Goal: Check status: Check status

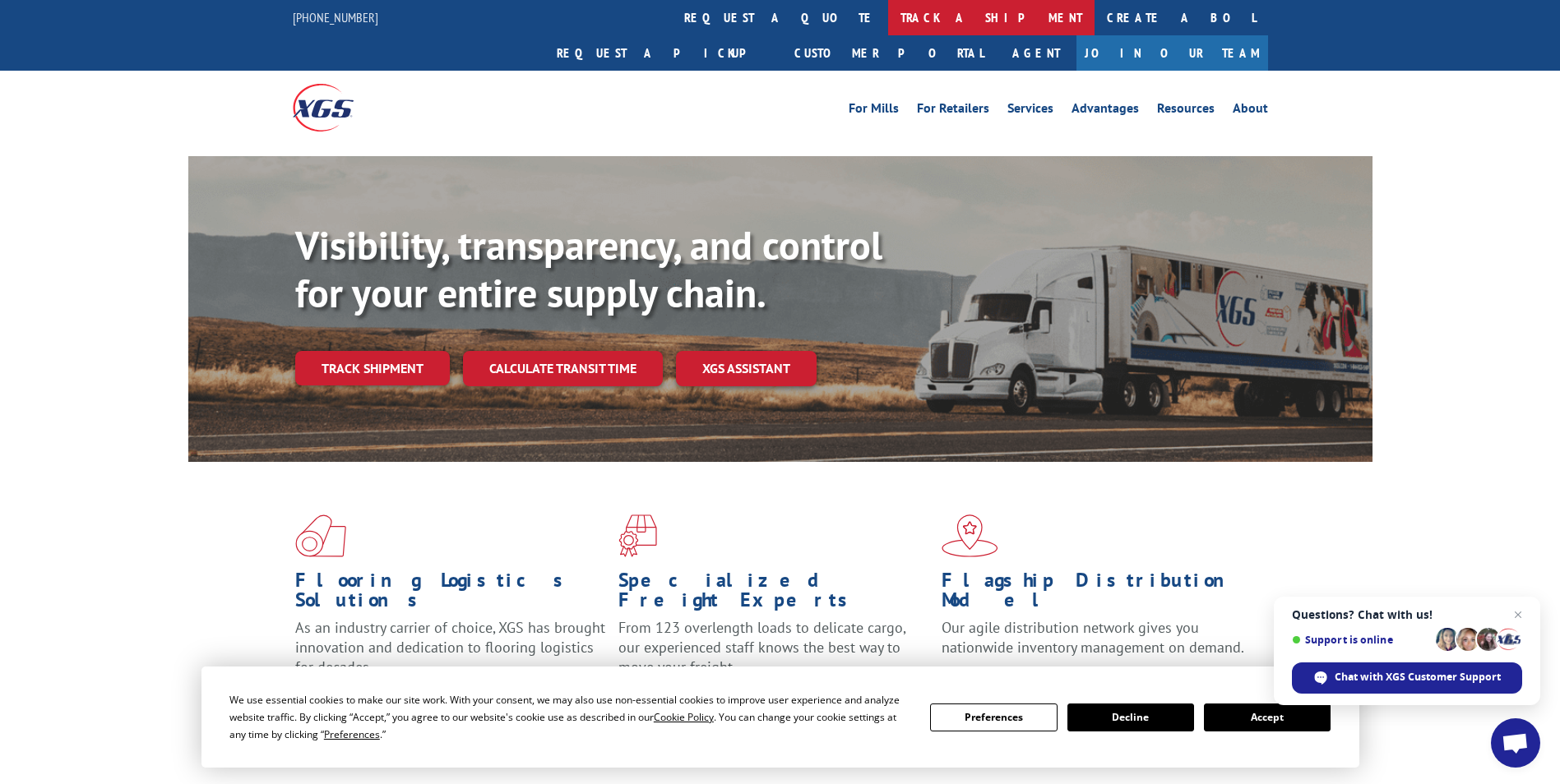
click at [888, 23] on link "track a shipment" at bounding box center [991, 18] width 206 height 36
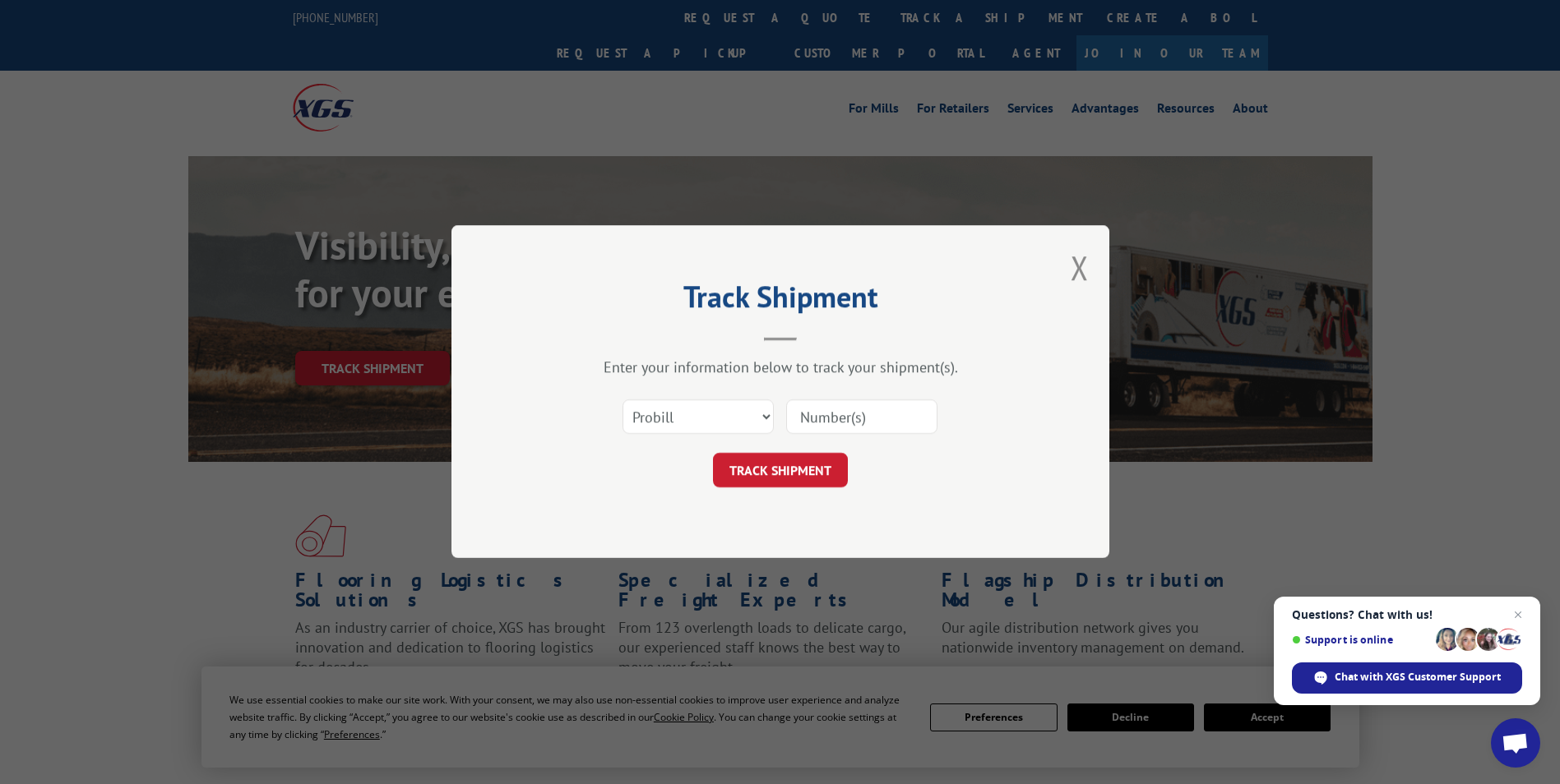
paste input "17606679"
type input "17606679"
click at [799, 470] on button "TRACK SHIPMENT" at bounding box center [780, 471] width 135 height 35
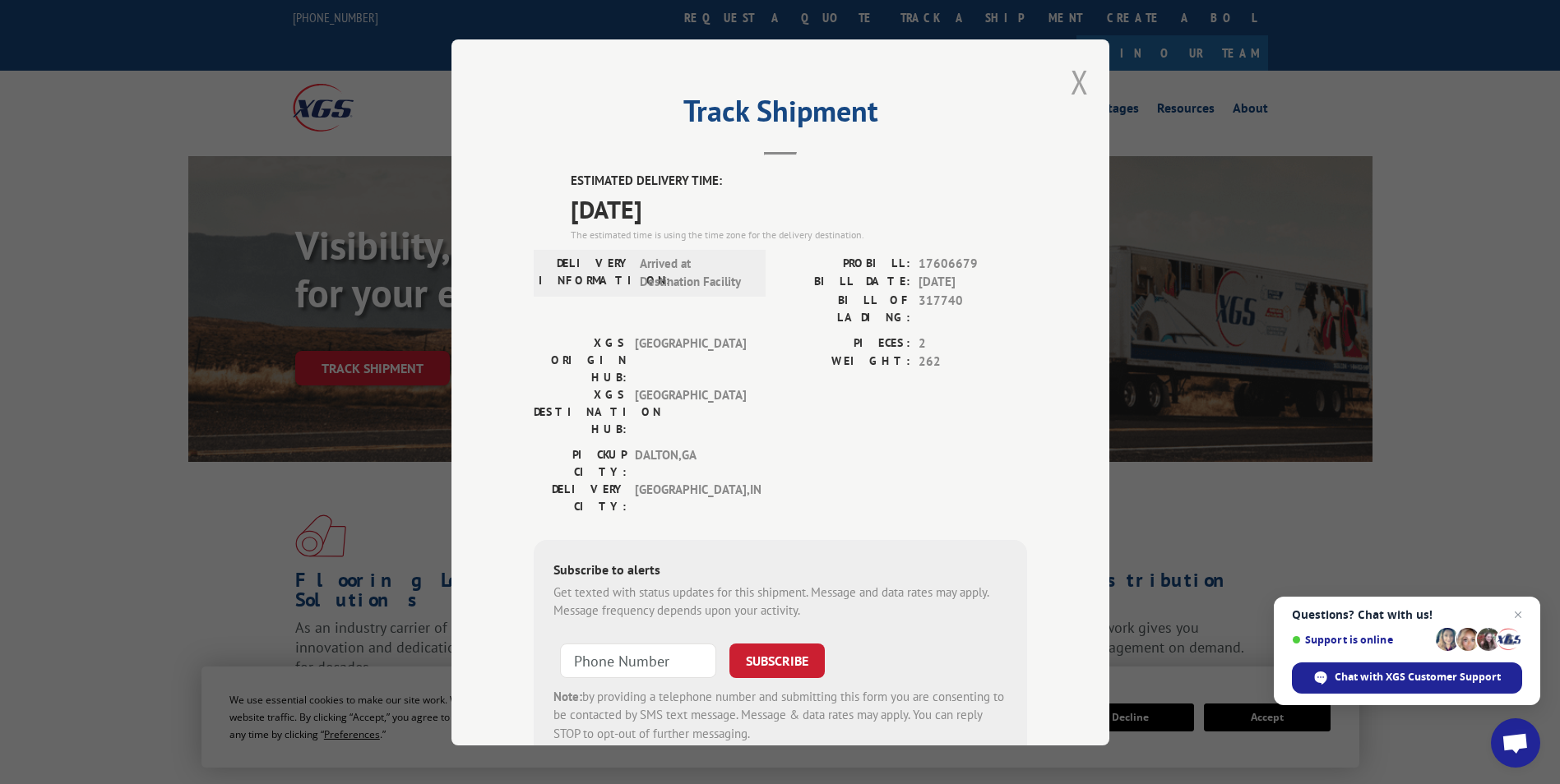
click at [1076, 80] on button "Close modal" at bounding box center [1079, 82] width 18 height 43
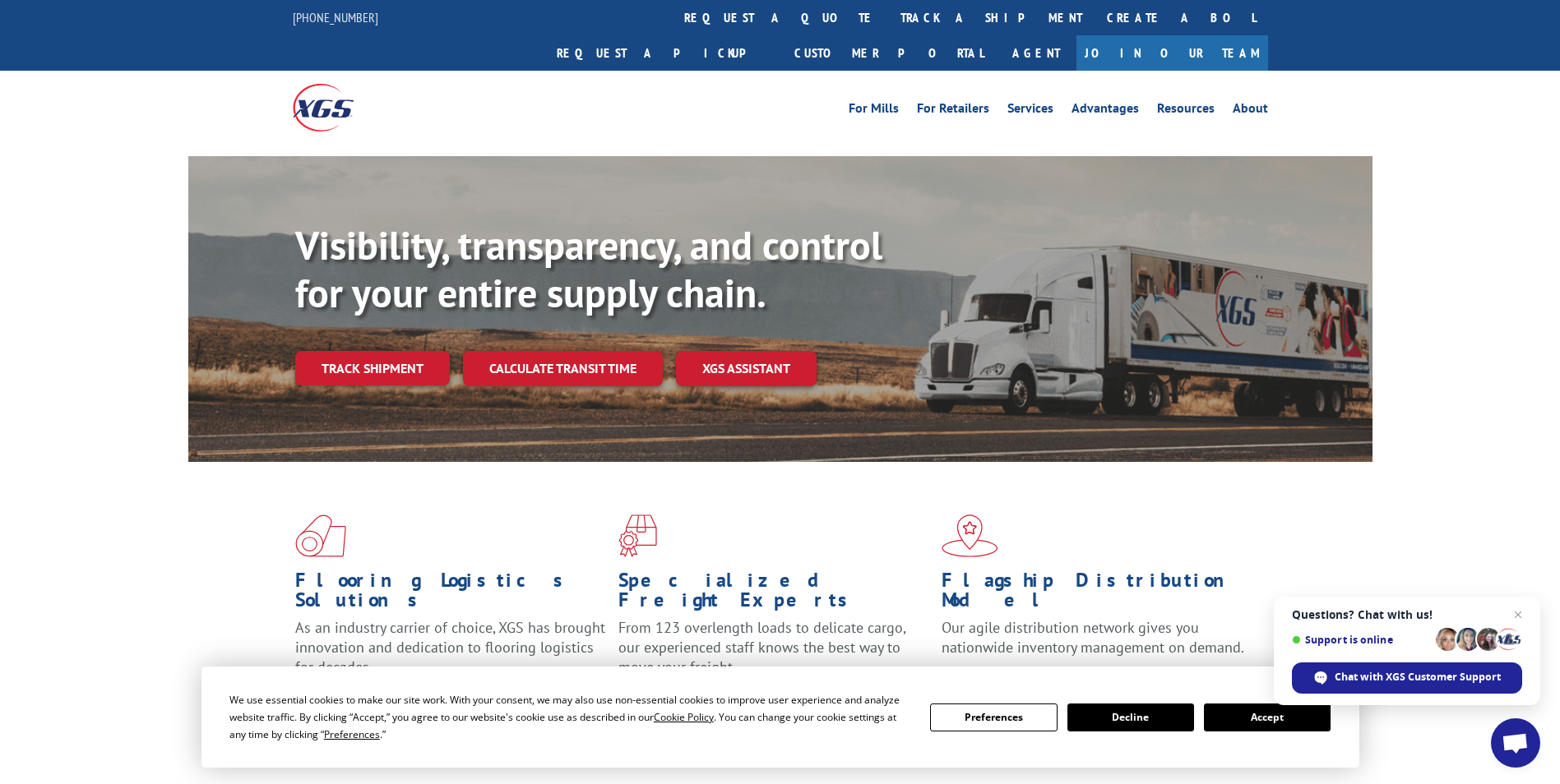
click at [1158, 719] on button "Decline" at bounding box center [1130, 718] width 126 height 28
